Goal: Information Seeking & Learning: Learn about a topic

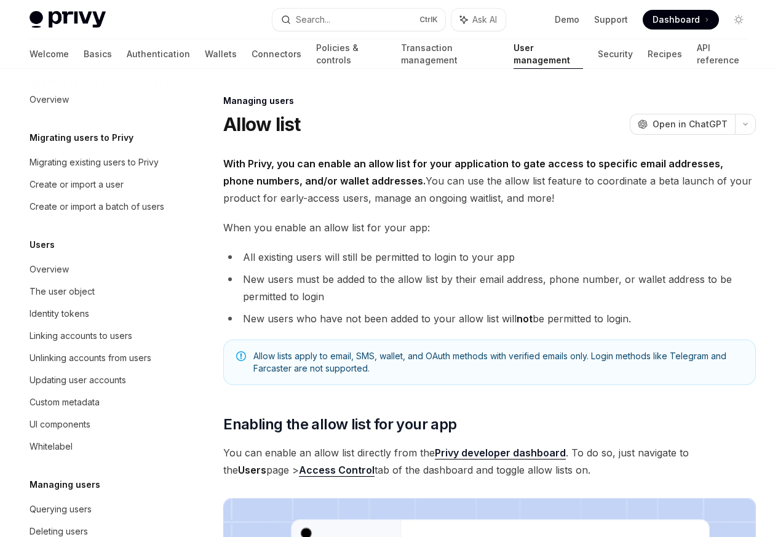
scroll to position [173, 0]
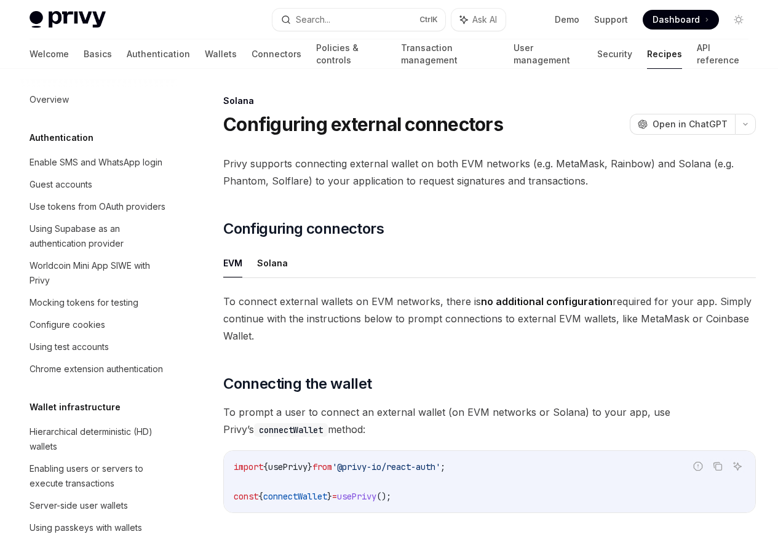
scroll to position [1970, 0]
